Goal: Information Seeking & Learning: Learn about a topic

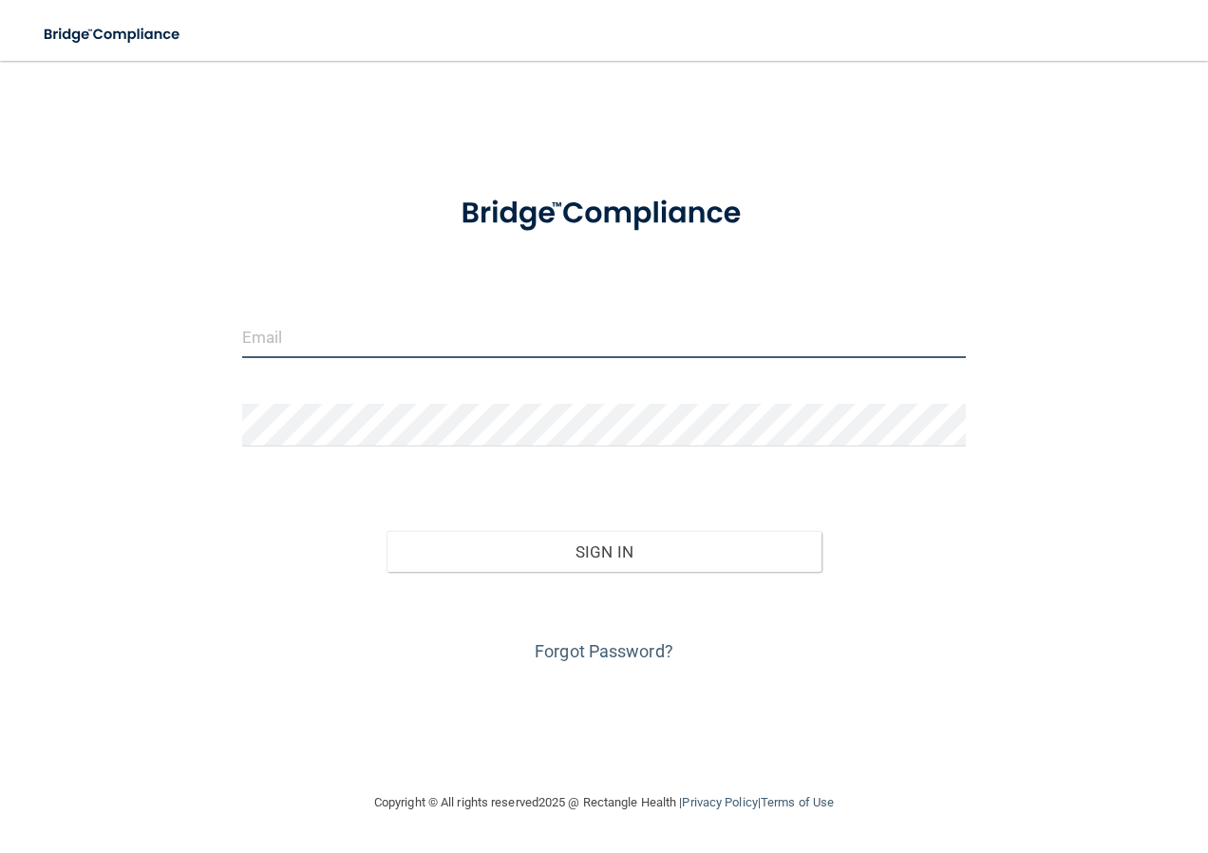
type input "[EMAIL_ADDRESS][DOMAIN_NAME]"
drag, startPoint x: 461, startPoint y: 333, endPoint x: -4, endPoint y: 323, distance: 464.7
click at [0, 323] on html "Toggle navigation Manage My Enterprise Manage My Location [EMAIL_ADDRESS][DOMAI…" at bounding box center [604, 426] width 1208 height 853
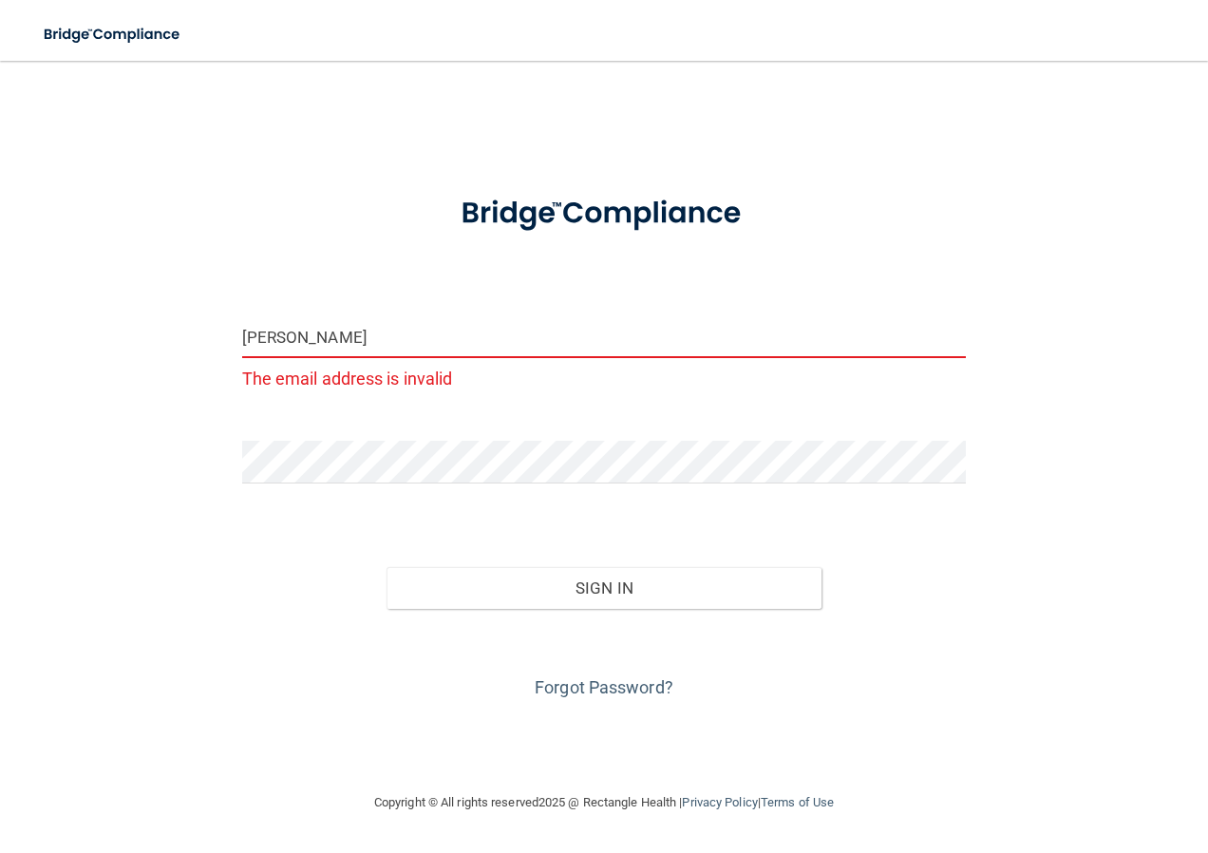
type input "[EMAIL_ADDRESS][DOMAIN_NAME]"
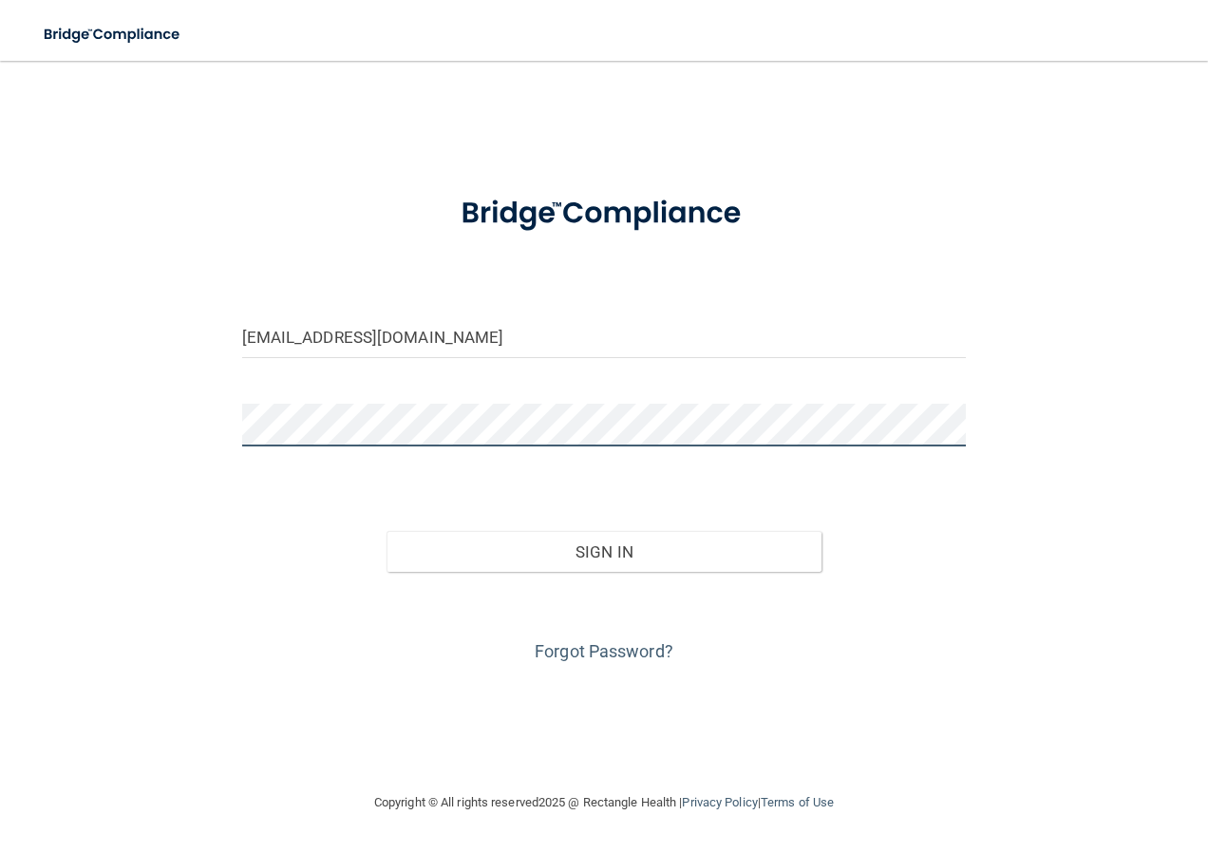
click at [387, 531] on button "Sign In" at bounding box center [604, 552] width 435 height 42
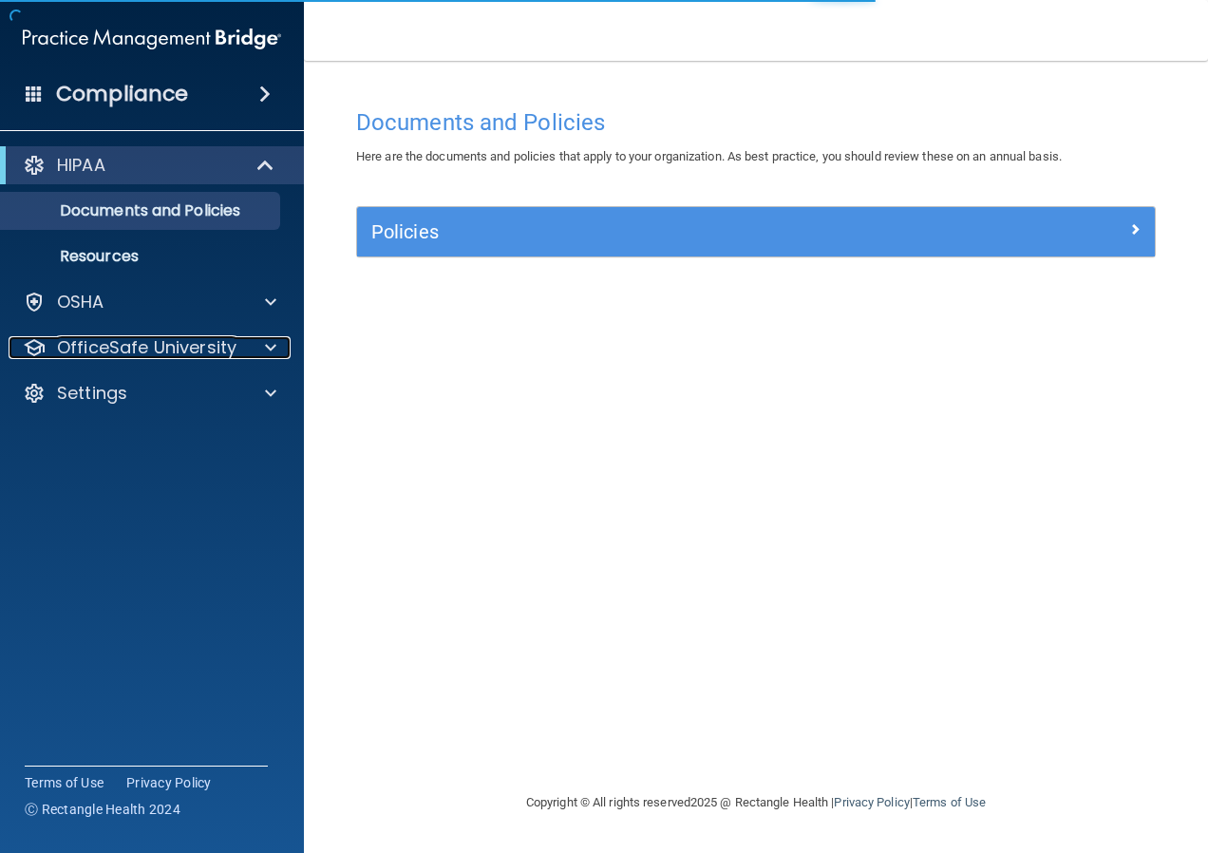
click at [119, 336] on p "OfficeSafe University" at bounding box center [147, 347] width 180 height 23
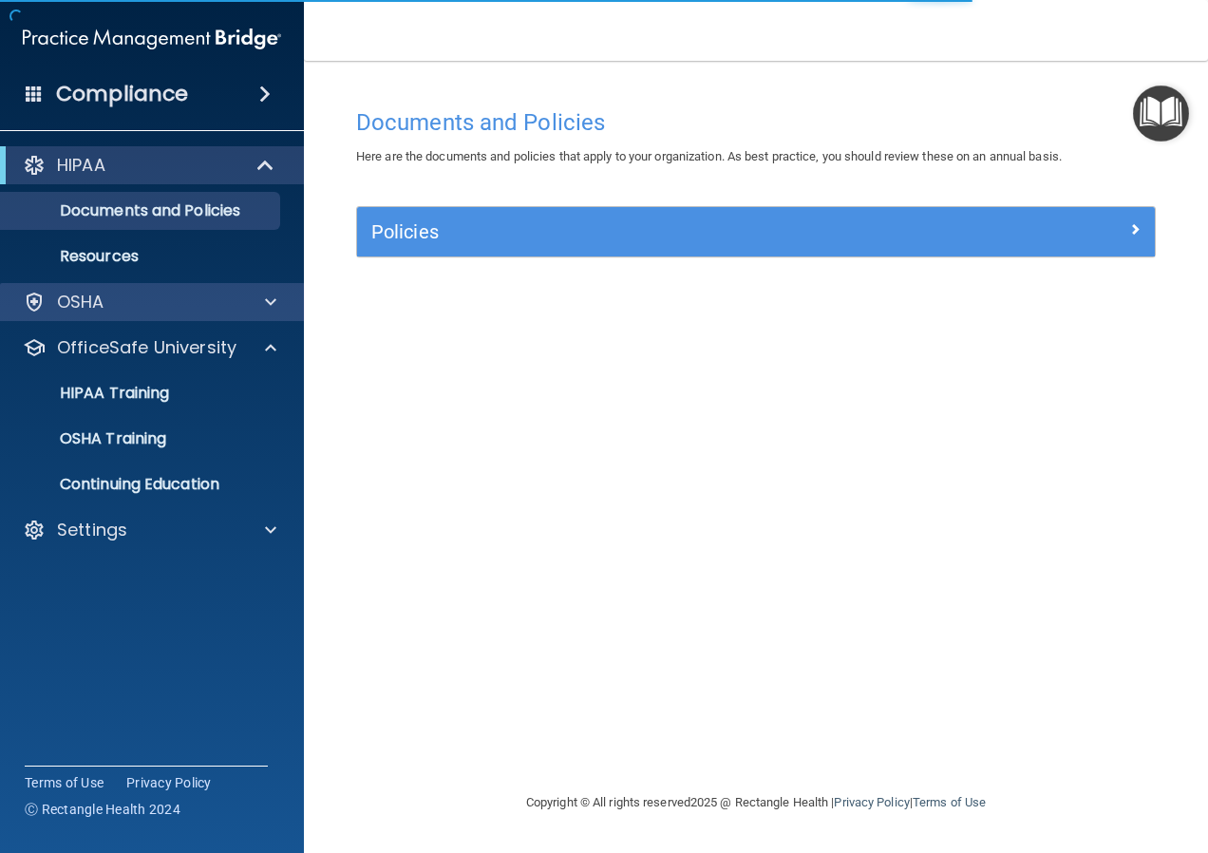
click at [123, 314] on div "OSHA" at bounding box center [152, 302] width 305 height 38
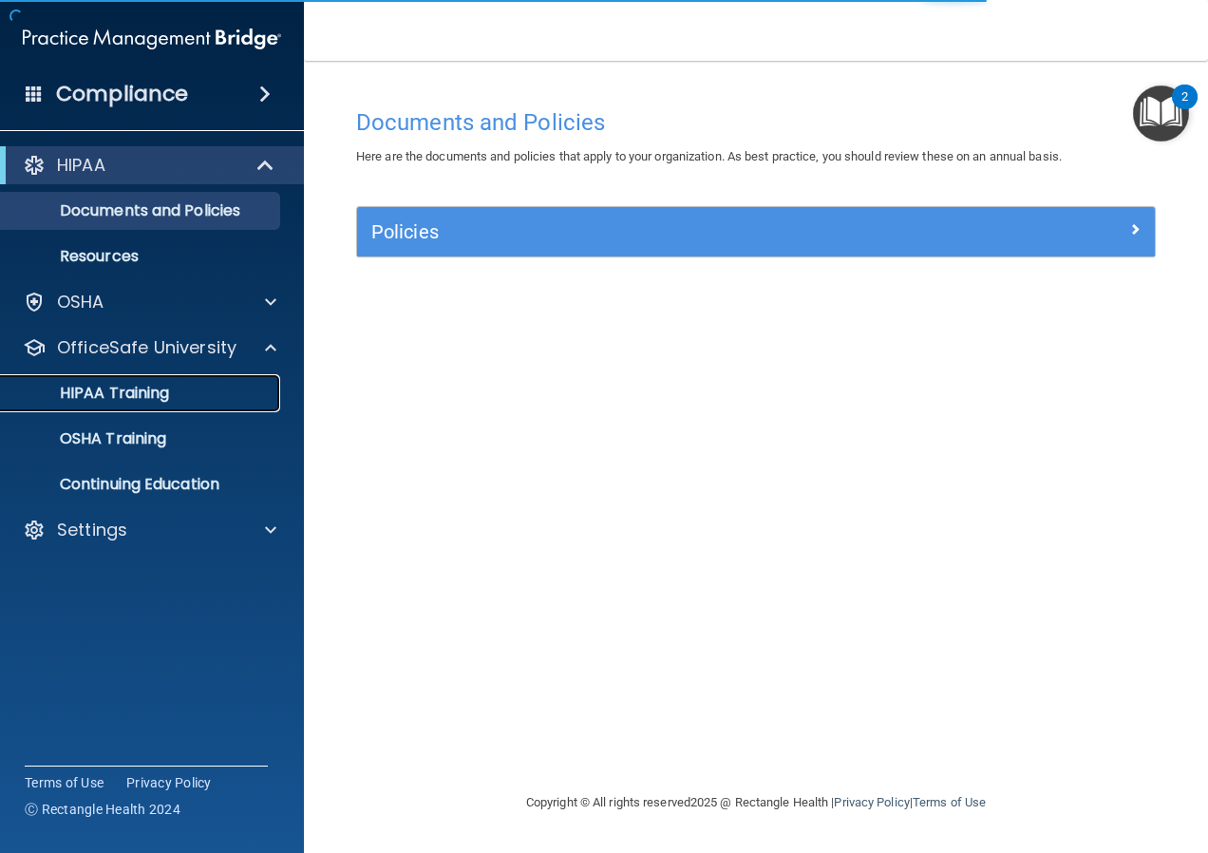
click at [116, 391] on p "HIPAA Training" at bounding box center [90, 393] width 157 height 19
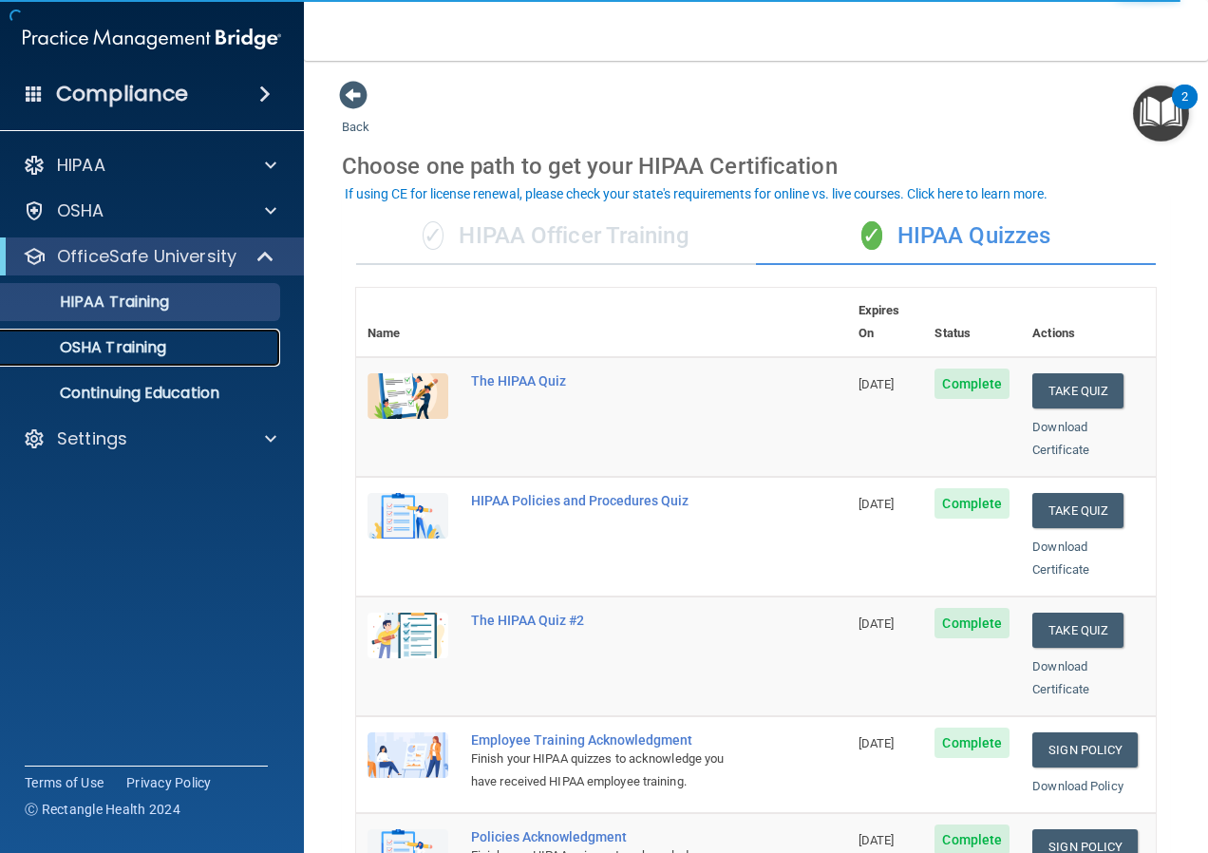
click at [67, 346] on p "OSHA Training" at bounding box center [89, 347] width 154 height 19
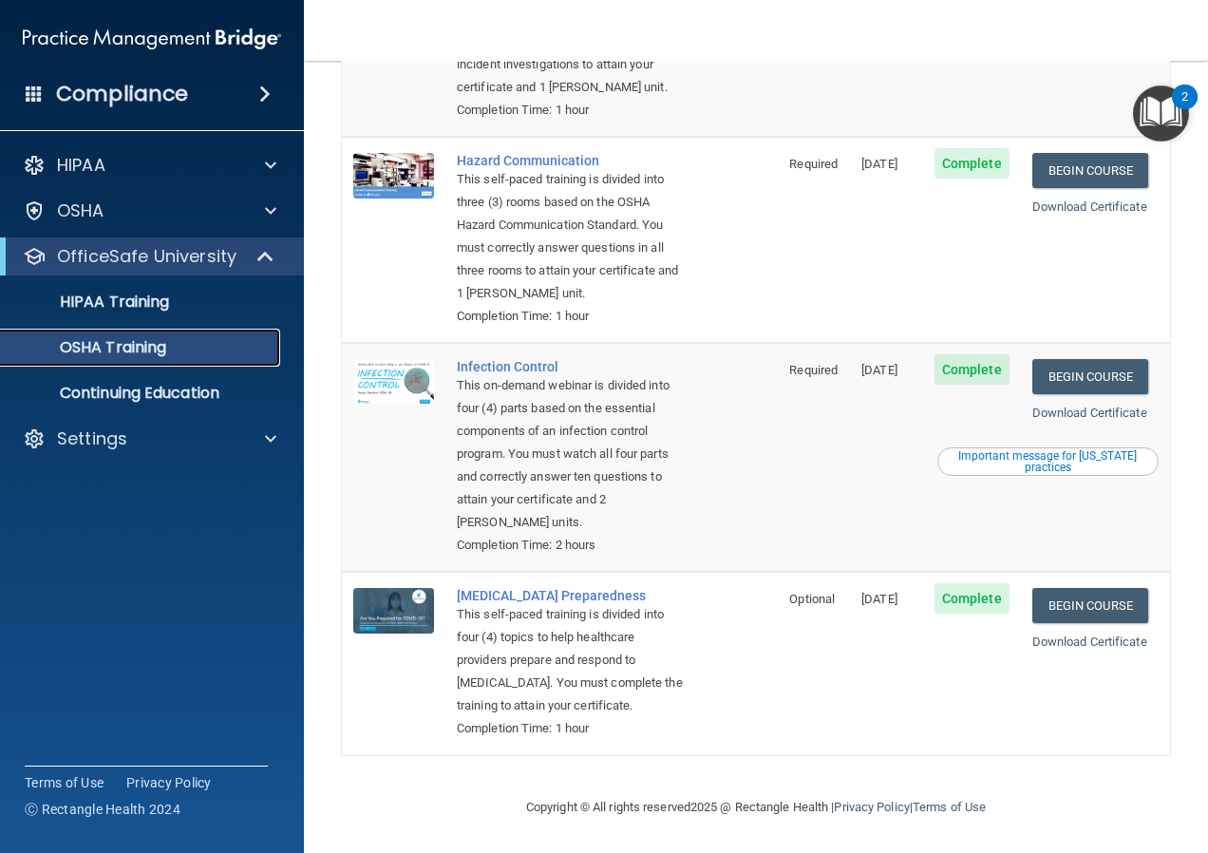
scroll to position [355, 0]
click at [213, 301] on div "HIPAA Training" at bounding box center [141, 302] width 259 height 19
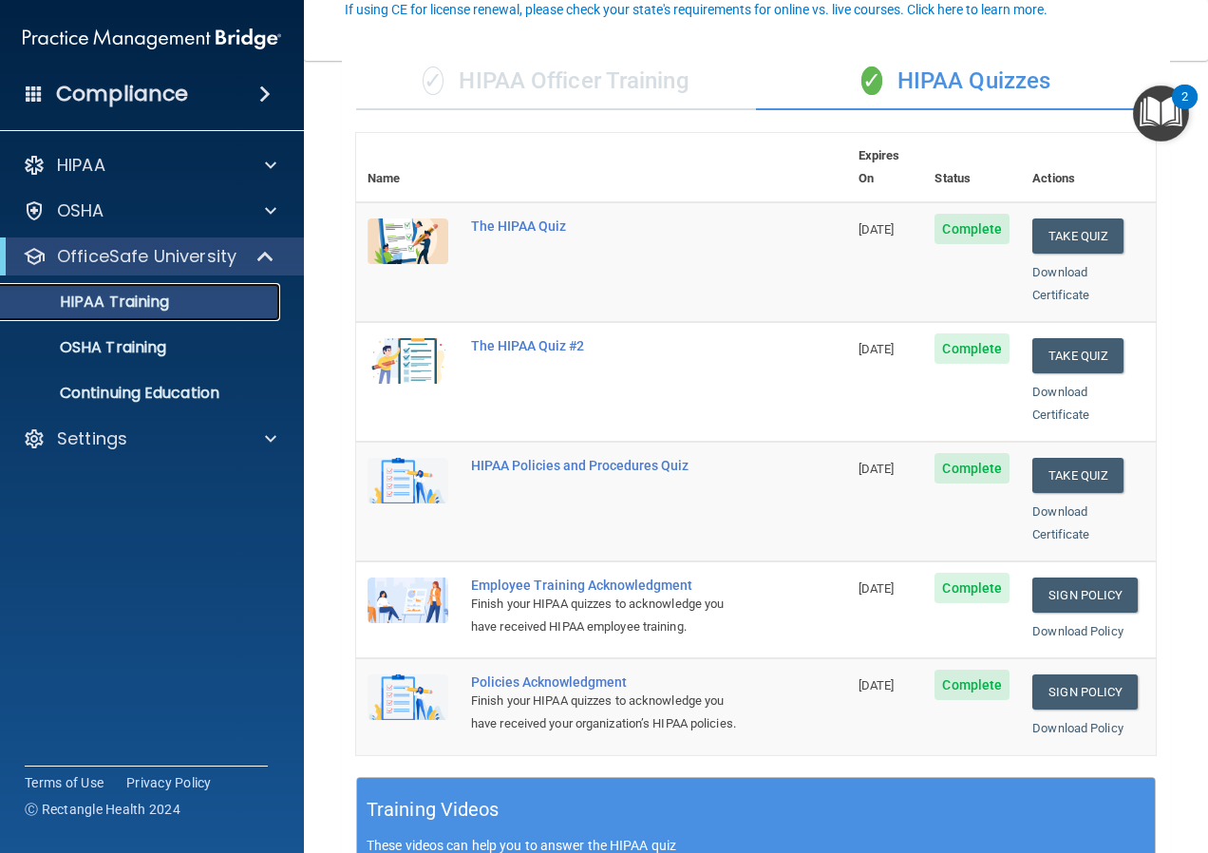
scroll to position [190, 0]
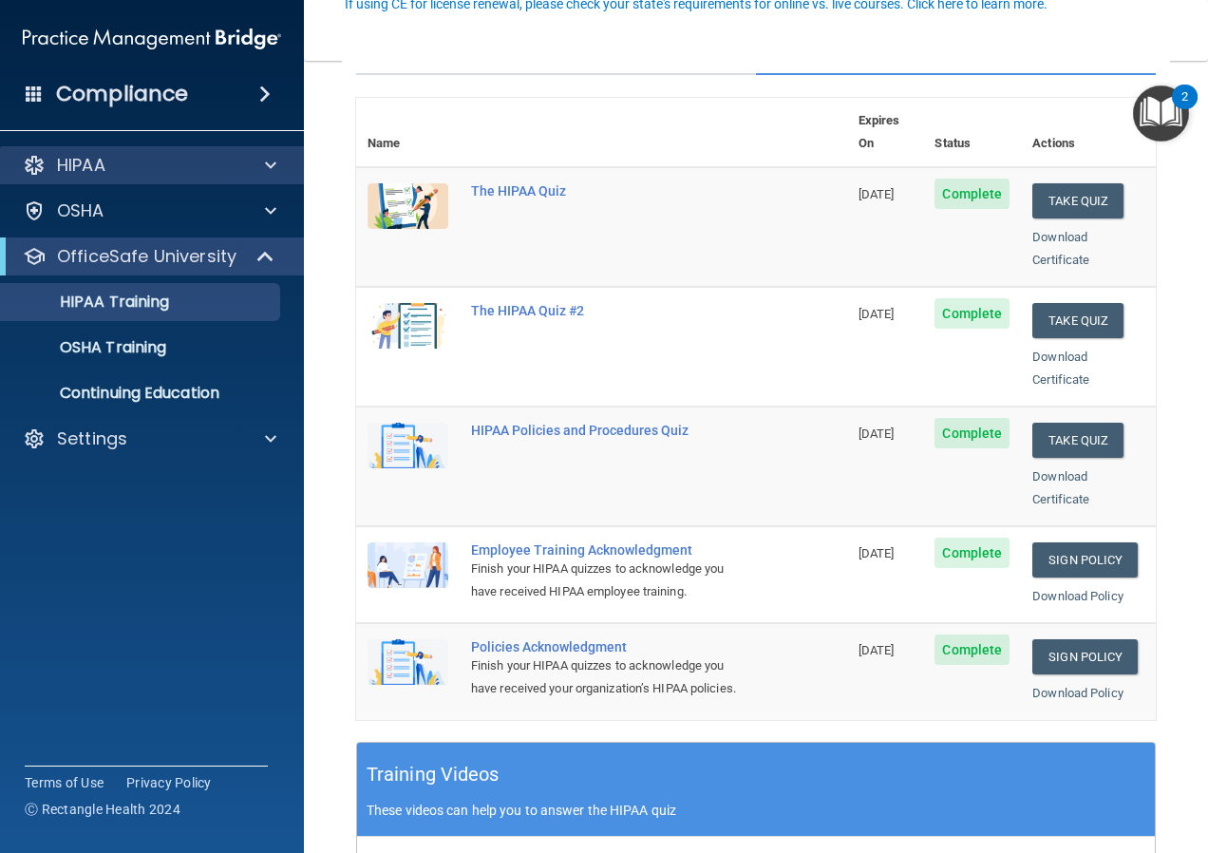
click at [265, 153] on div "HIPAA" at bounding box center [152, 165] width 305 height 38
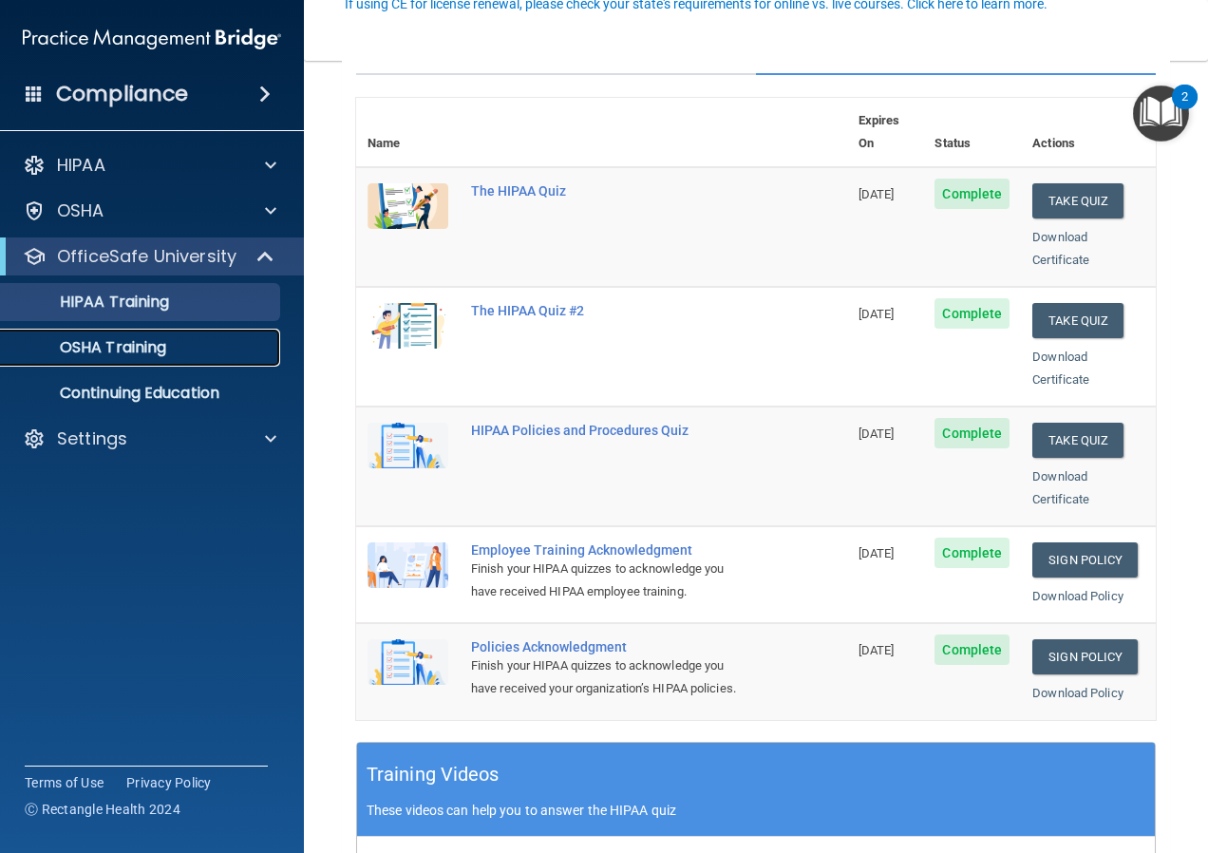
click at [139, 345] on p "OSHA Training" at bounding box center [89, 347] width 154 height 19
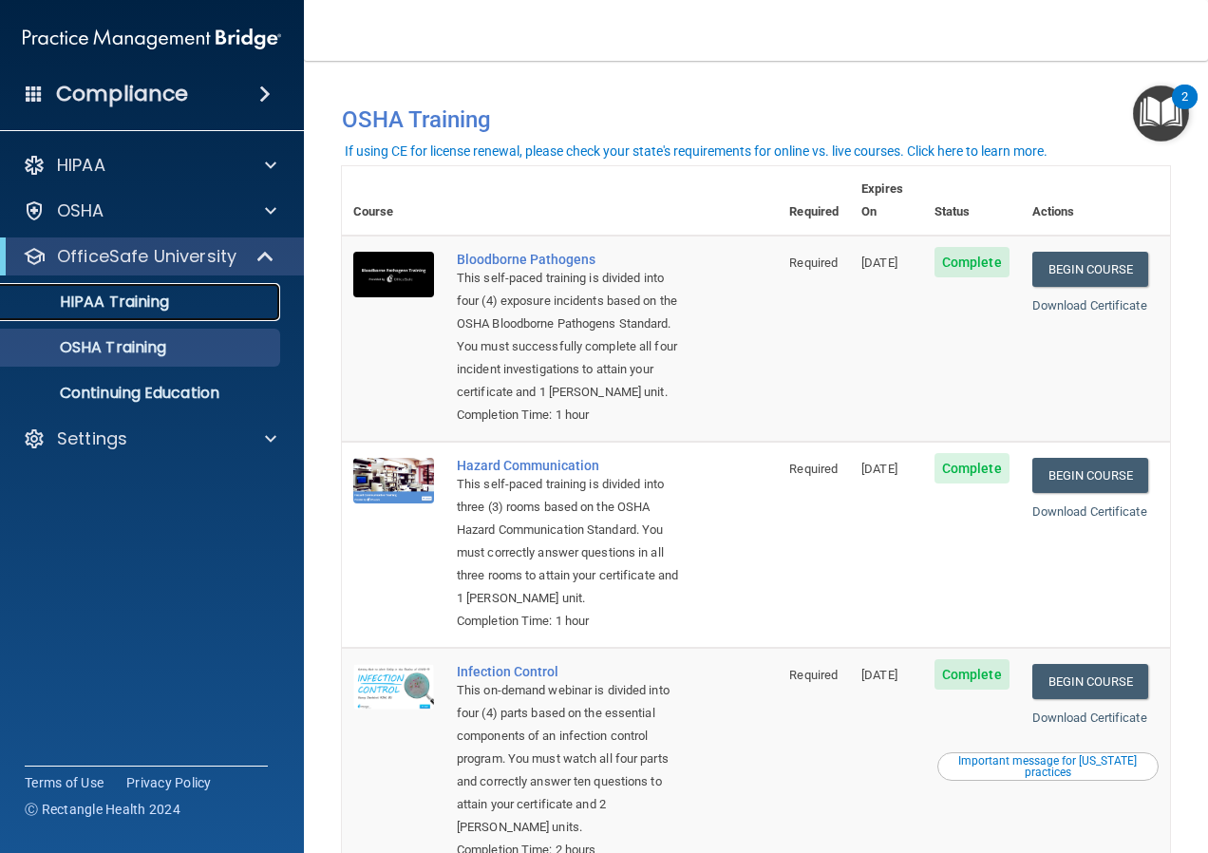
click at [131, 310] on p "HIPAA Training" at bounding box center [90, 302] width 157 height 19
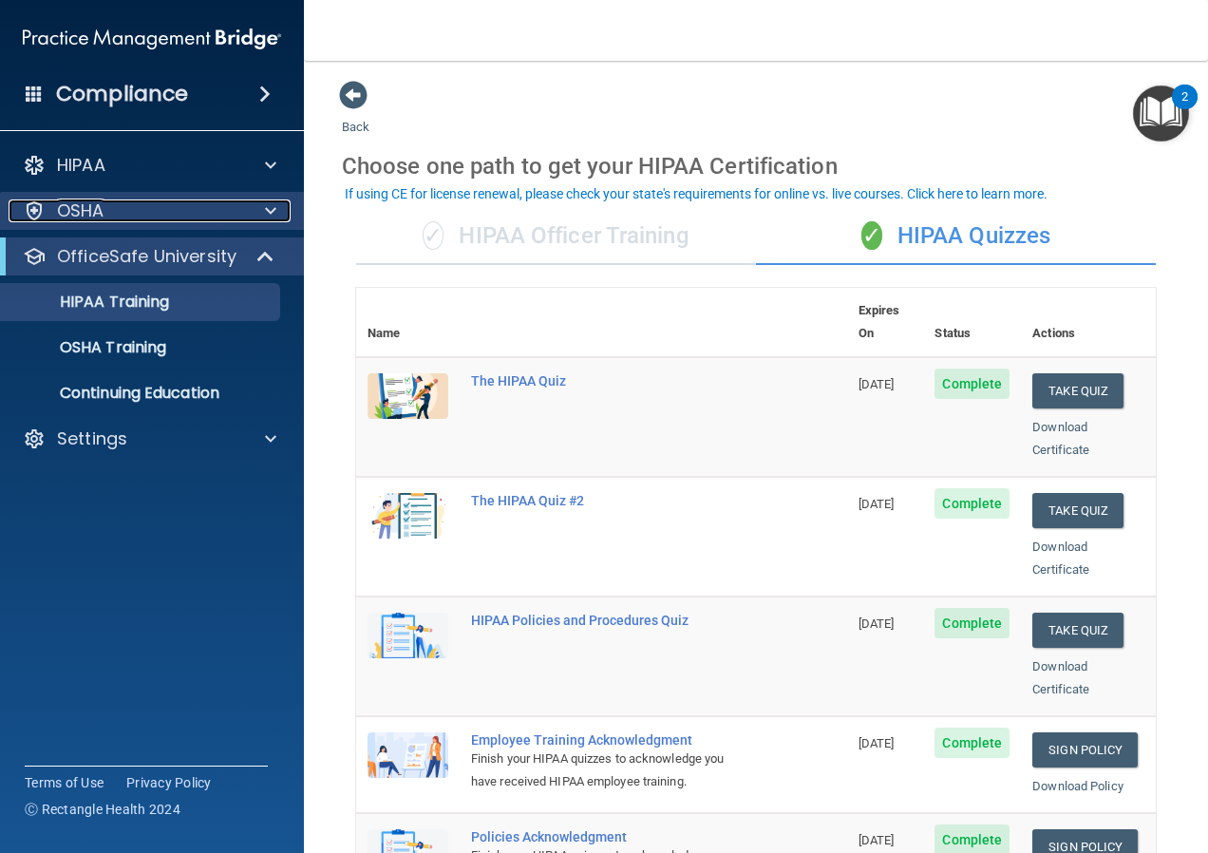
click at [235, 202] on div "OSHA" at bounding box center [127, 211] width 236 height 23
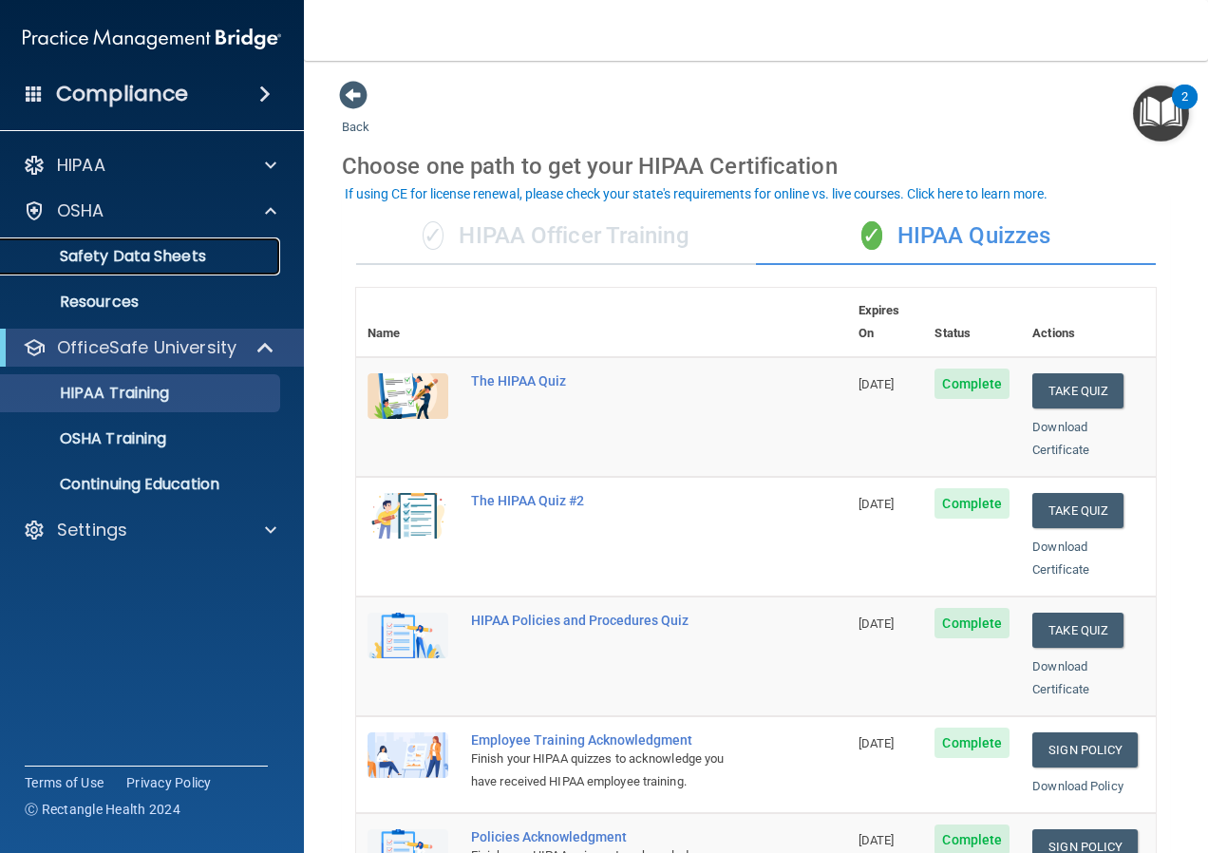
click at [219, 254] on p "Safety Data Sheets" at bounding box center [141, 256] width 259 height 19
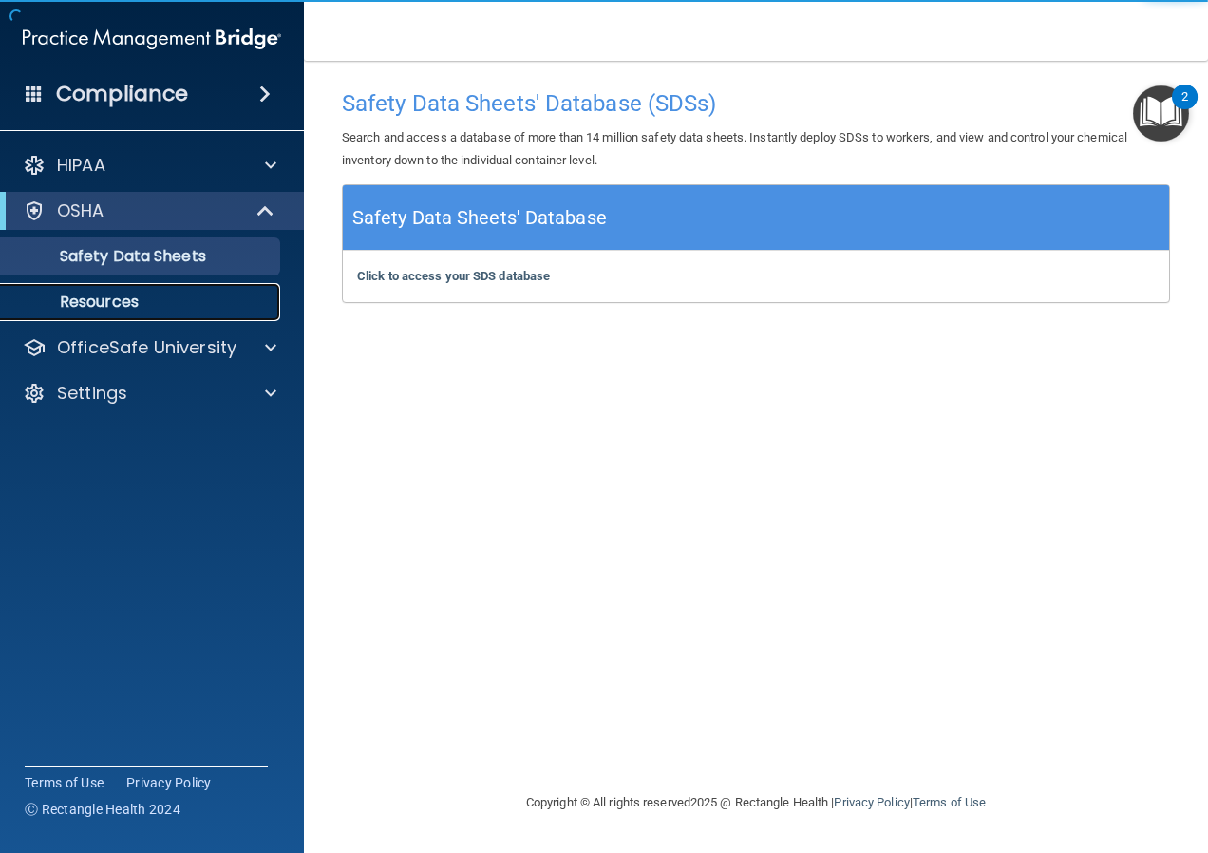
click at [34, 292] on link "Resources" at bounding box center [130, 302] width 299 height 38
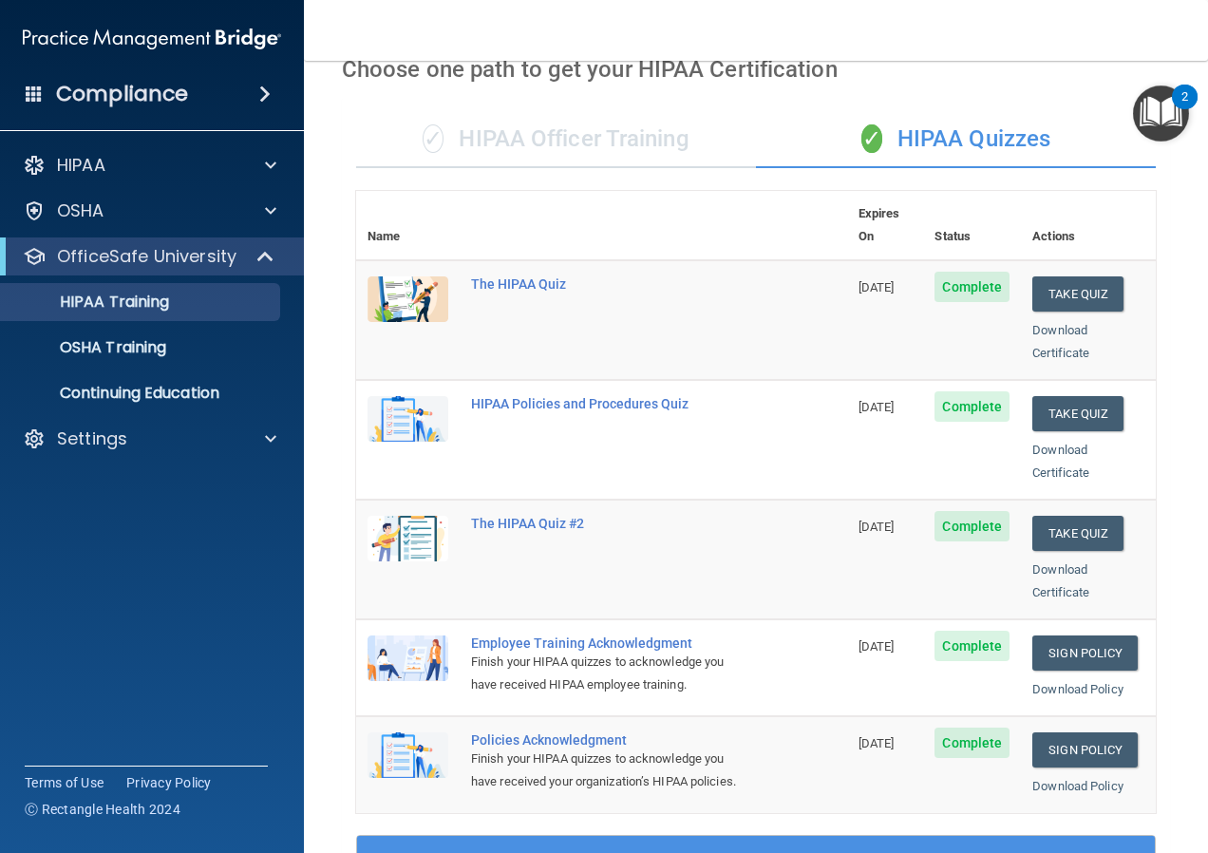
scroll to position [95, 0]
